Goal: Entertainment & Leisure: Consume media (video, audio)

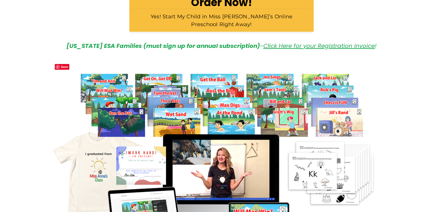
scroll to position [349, 0]
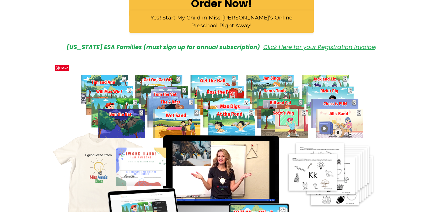
drag, startPoint x: 380, startPoint y: 61, endPoint x: 380, endPoint y: 50, distance: 11.3
click at [380, 62] on div at bounding box center [221, 173] width 375 height 231
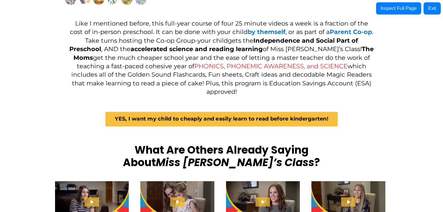
scroll to position [611, 0]
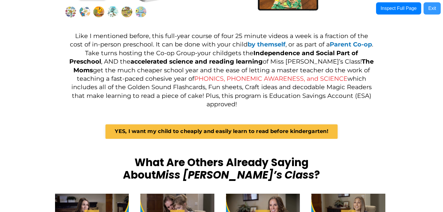
click at [425, 12] on button "Exit" at bounding box center [431, 8] width 17 height 12
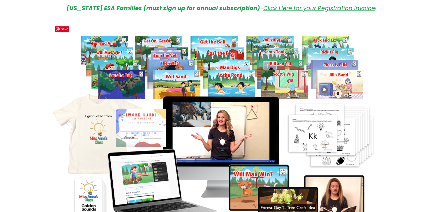
scroll to position [378, 0]
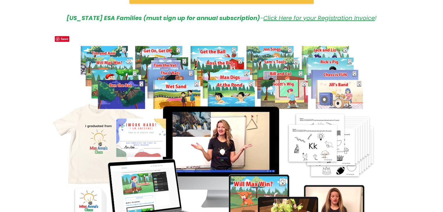
click at [150, 62] on img at bounding box center [221, 144] width 339 height 222
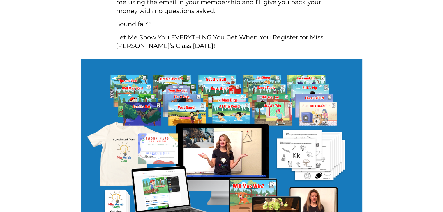
scroll to position [1958, 0]
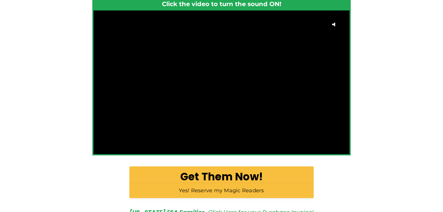
scroll to position [87, 0]
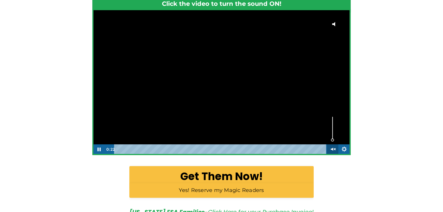
click at [334, 148] on icon "Unmute" at bounding box center [332, 150] width 12 height 10
click at [334, 150] on icon "Mute" at bounding box center [332, 150] width 12 height 10
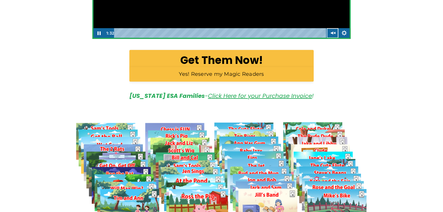
scroll to position [0, 0]
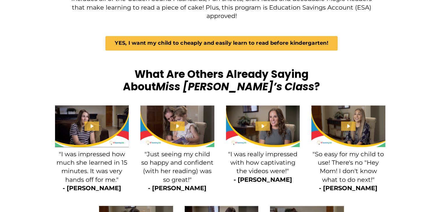
scroll to position [815, 0]
